Goal: Check status: Check status

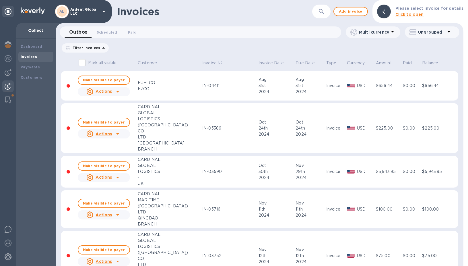
click at [328, 11] on button "button" at bounding box center [321, 12] width 14 height 14
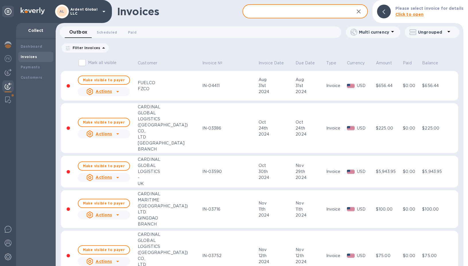
click at [271, 17] on input "text" at bounding box center [295, 12] width 107 height 14
paste input "IN-05507"
type input "IN-05507"
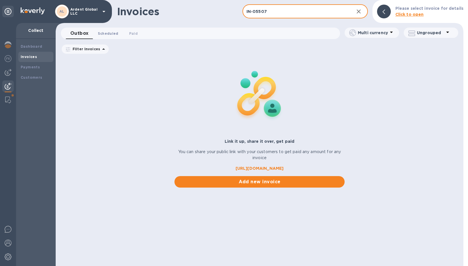
click at [99, 34] on span "Scheduled 0" at bounding box center [108, 33] width 21 height 6
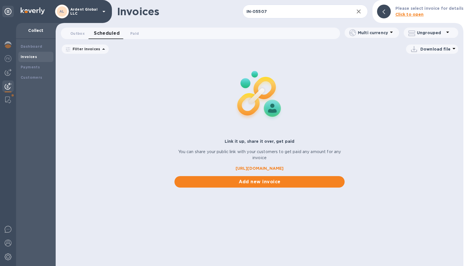
click at [0, 0] on icon at bounding box center [0, 0] width 0 height 0
